Goal: Transaction & Acquisition: Obtain resource

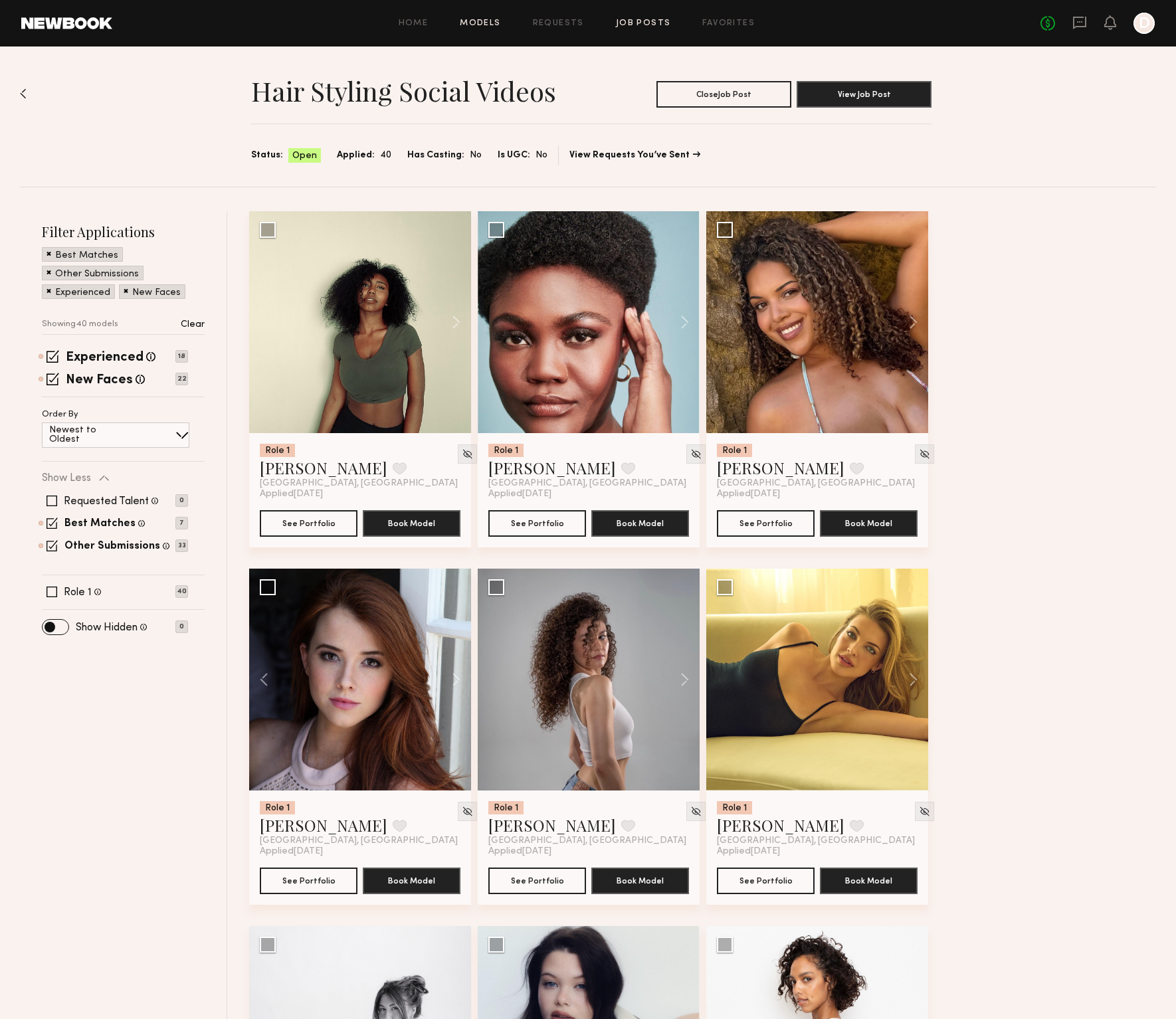
click at [497, 25] on link "Models" at bounding box center [480, 23] width 41 height 8
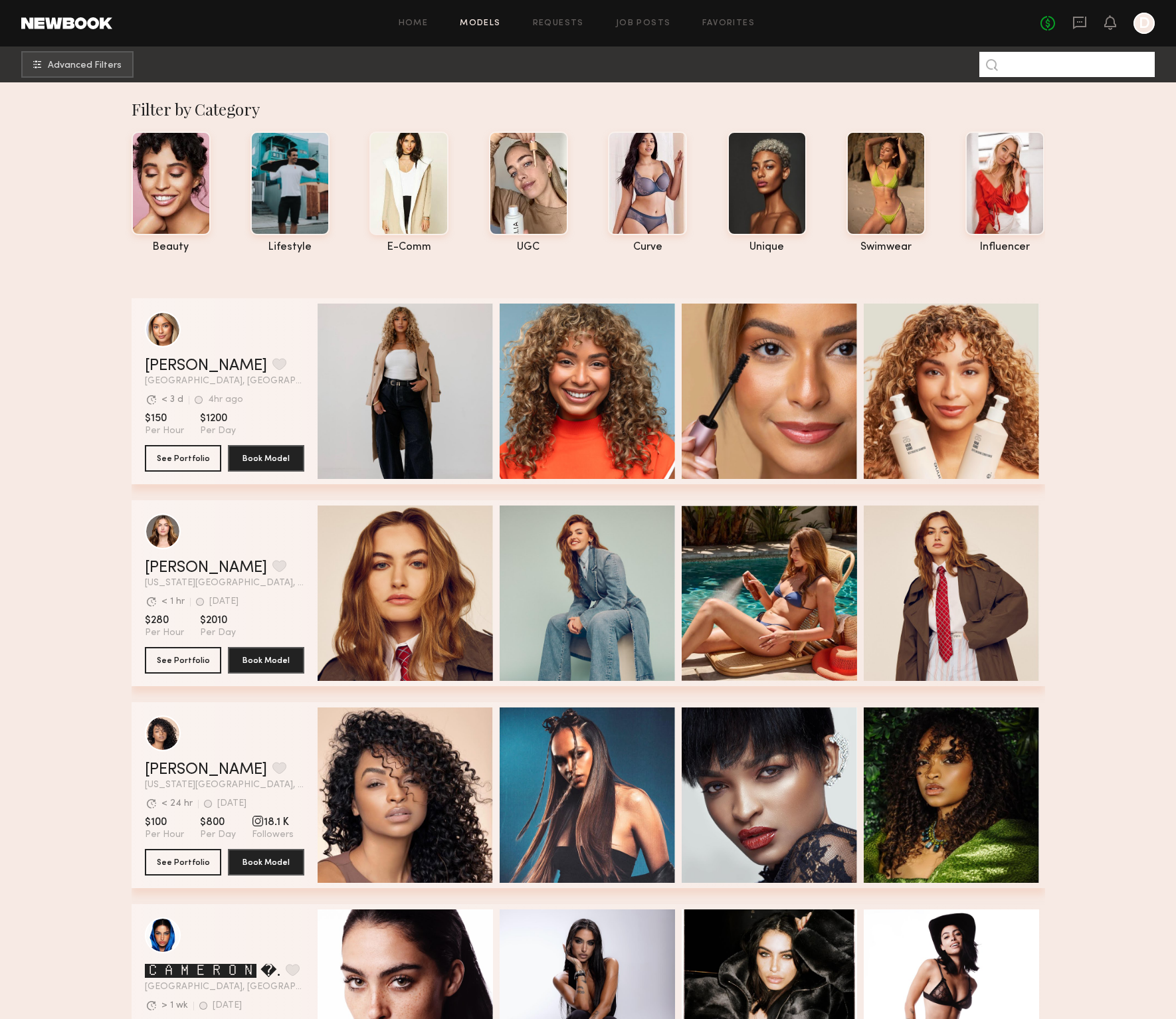
click at [1106, 63] on input at bounding box center [1067, 65] width 176 height 25
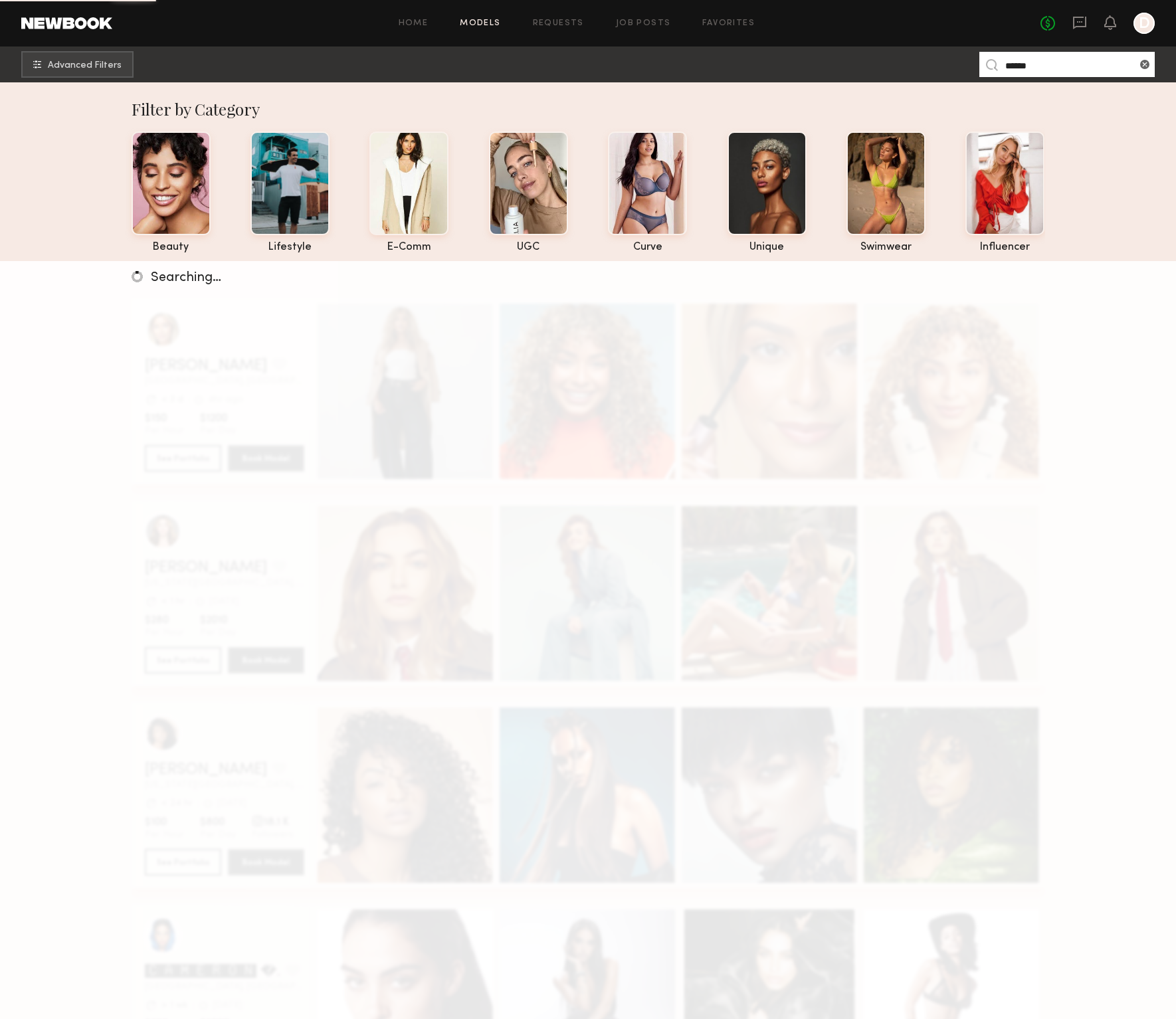
type input "******"
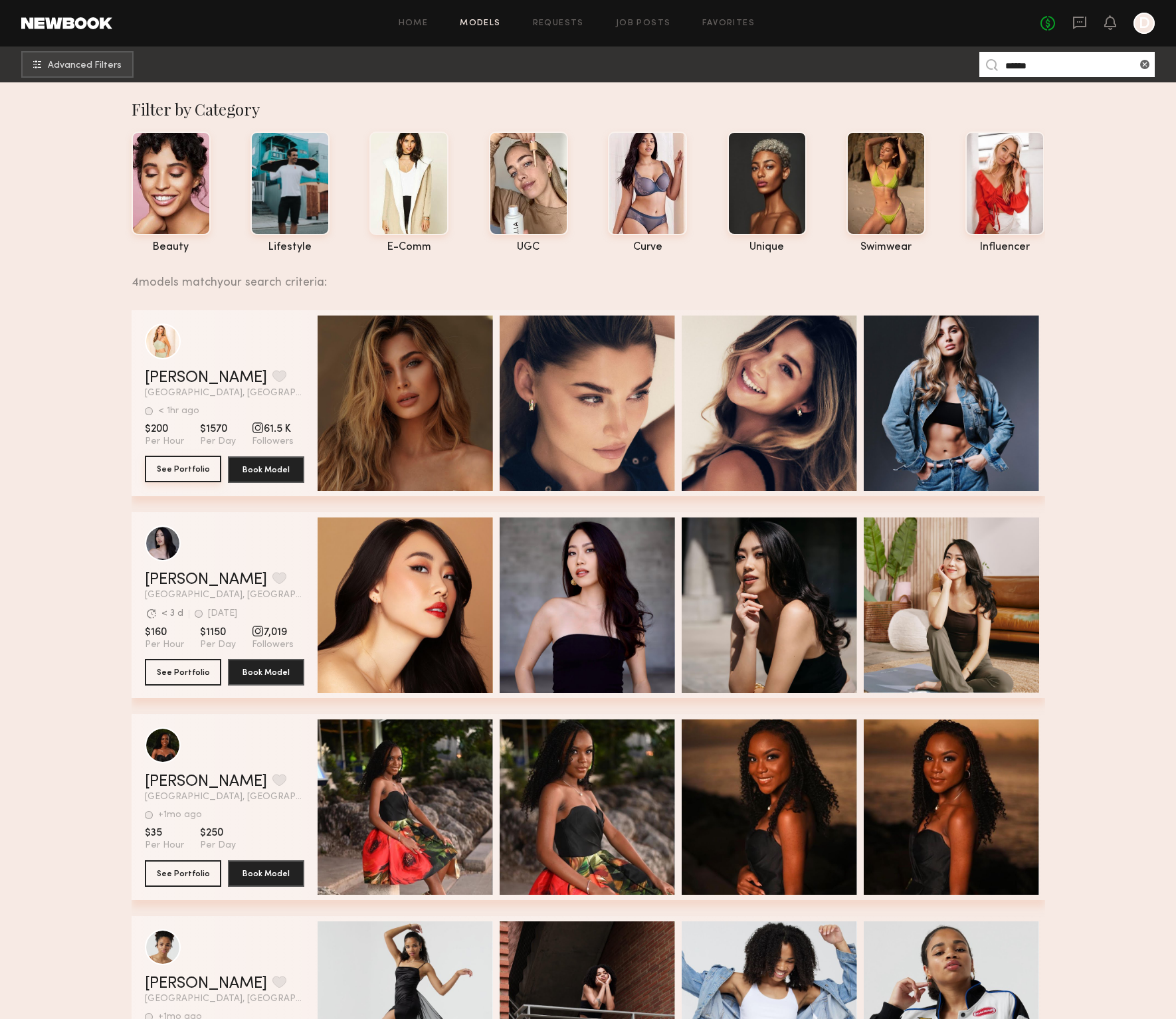
click at [193, 467] on button "See Portfolio" at bounding box center [183, 469] width 77 height 27
